Goal: Task Accomplishment & Management: Manage account settings

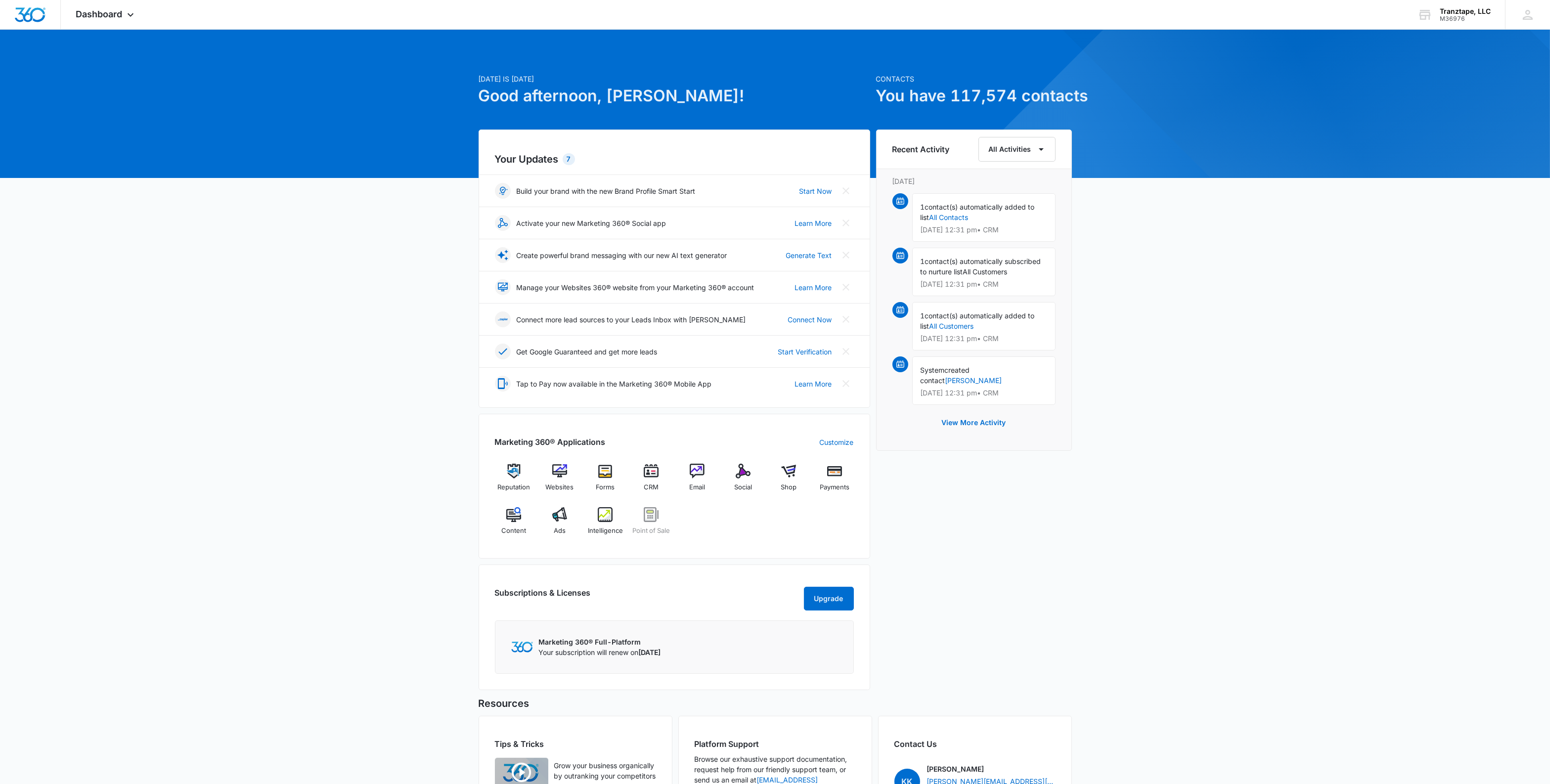
click at [1245, 353] on div "[DATE] is [DATE] Good afternoon, [PERSON_NAME]! Contacts You have 117,574 conta…" at bounding box center [775, 460] width 1550 height 837
click at [128, 15] on icon at bounding box center [130, 16] width 12 height 12
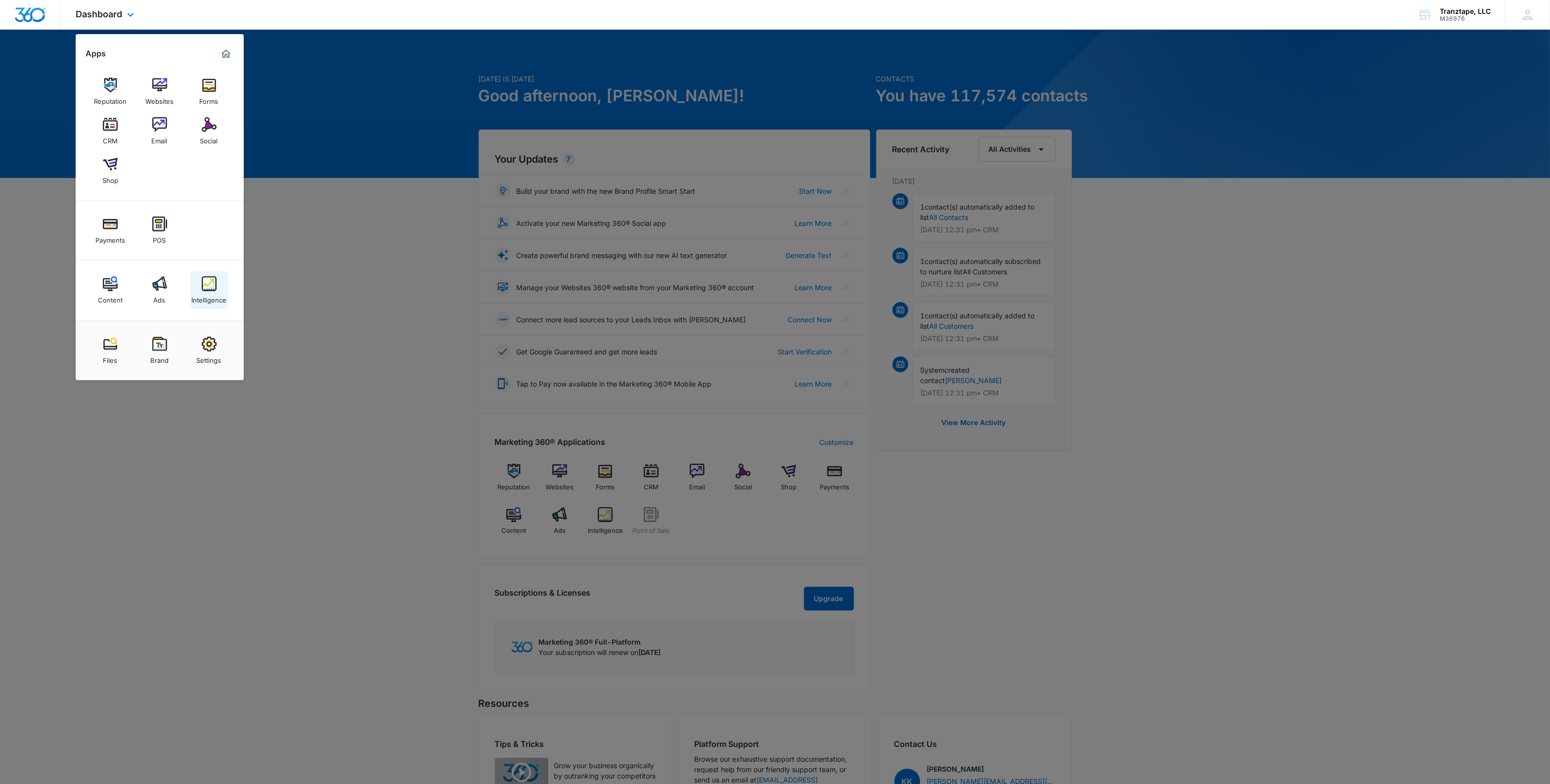
click at [219, 305] on link "Intelligence" at bounding box center [209, 290] width 37 height 37
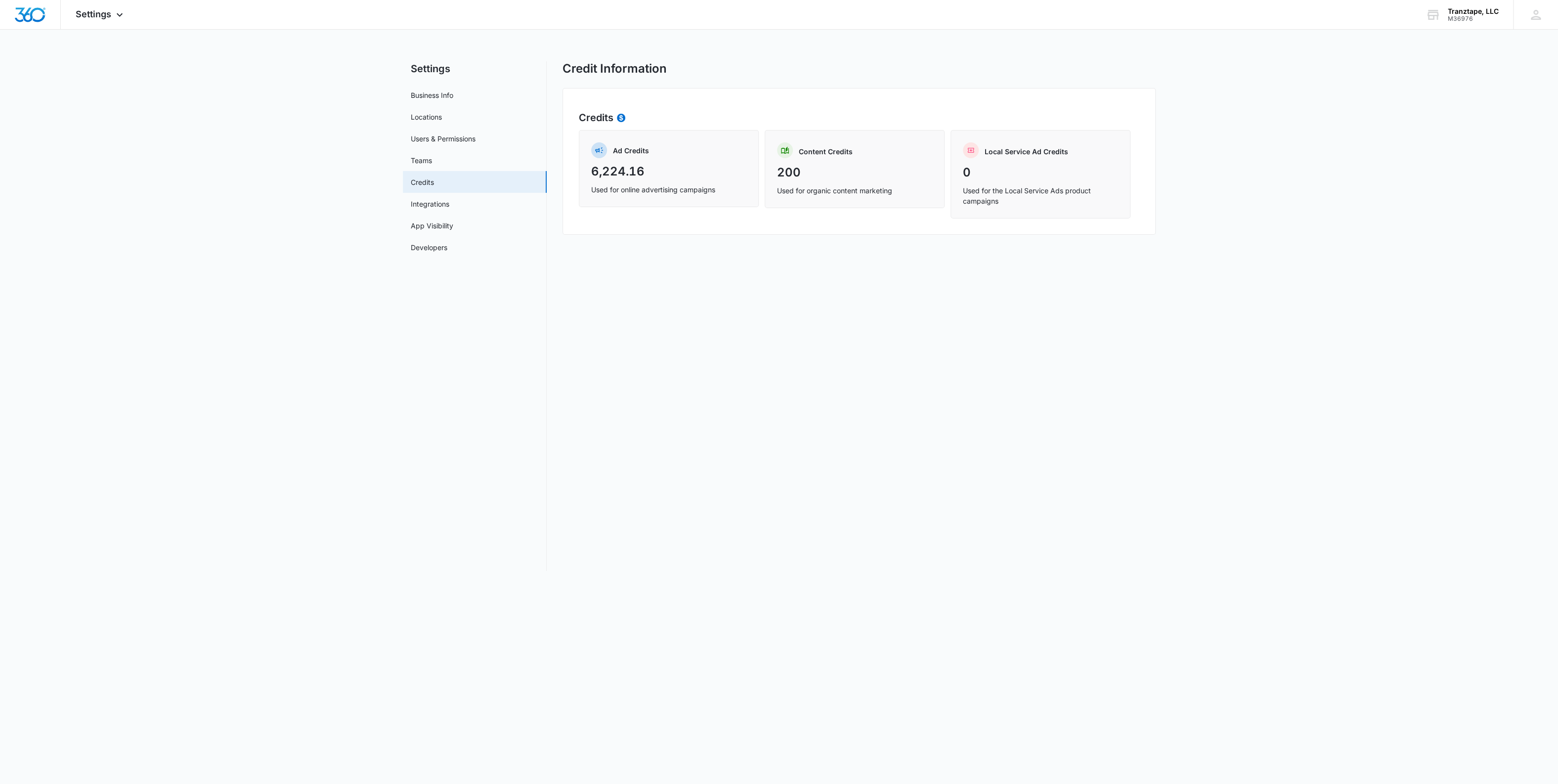
click at [1271, 160] on main "Settings Business Info Locations Users & Permissions Teams Credits Integrations…" at bounding box center [779, 322] width 1558 height 521
